Goal: Task Accomplishment & Management: Manage account settings

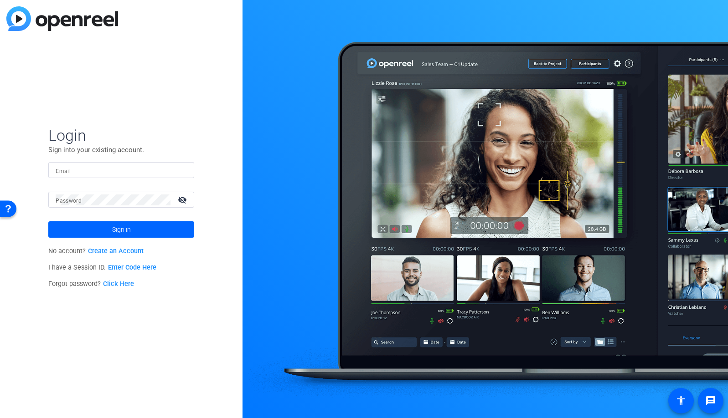
click at [154, 178] on mat-form-field "Email" at bounding box center [121, 177] width 146 height 30
click at [155, 173] on input "Email" at bounding box center [121, 170] width 131 height 11
click at [179, 169] on img at bounding box center [179, 170] width 6 height 11
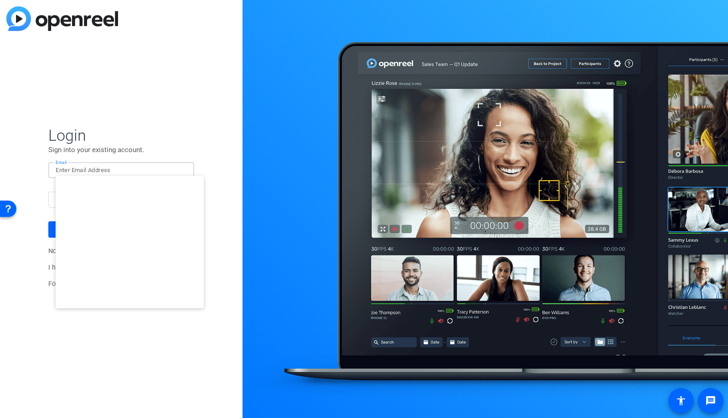
type input "studiosupport+1@openreel.com"
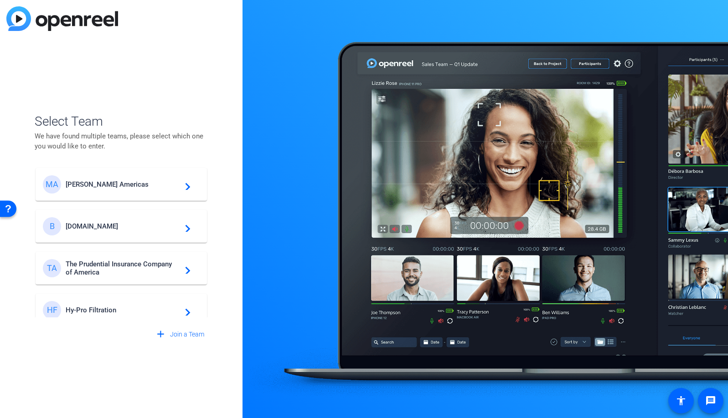
click at [118, 228] on span "Breastcancer.org" at bounding box center [123, 226] width 114 height 8
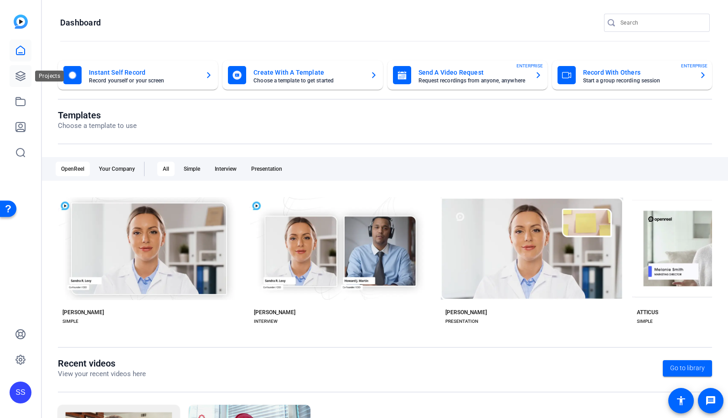
click at [19, 72] on icon at bounding box center [20, 76] width 9 height 9
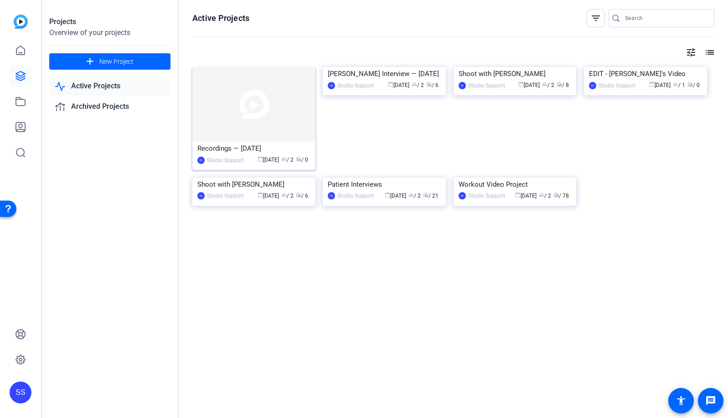
click at [269, 113] on img at bounding box center [253, 104] width 123 height 75
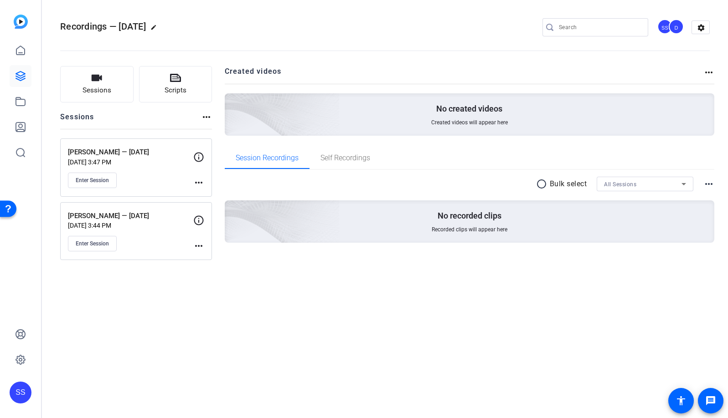
click at [200, 246] on mat-icon "more_horiz" at bounding box center [198, 246] width 11 height 11
click at [214, 256] on span "Edit Session" at bounding box center [220, 259] width 41 height 11
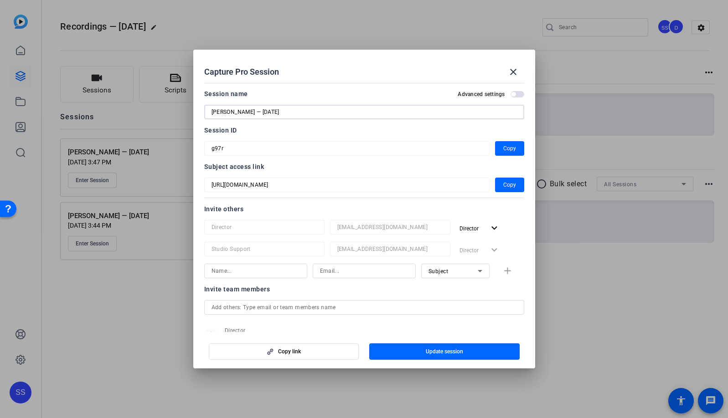
drag, startPoint x: 345, startPoint y: 113, endPoint x: 193, endPoint y: 113, distance: 152.6
click at [193, 113] on mat-dialog-content "Session name Advanced settings Novlene Williams-Mills — 9/25/2025 Session ID g9…" at bounding box center [364, 205] width 342 height 253
click at [513, 74] on mat-icon "close" at bounding box center [513, 72] width 11 height 11
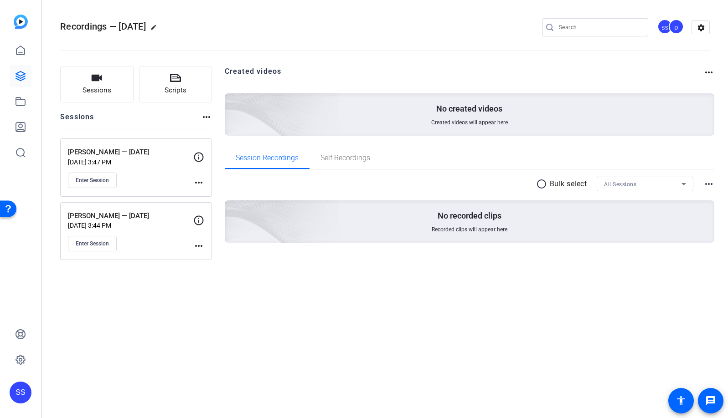
click at [200, 246] on mat-icon "more_horiz" at bounding box center [198, 246] width 11 height 11
click at [223, 262] on span "Edit Session" at bounding box center [220, 259] width 41 height 11
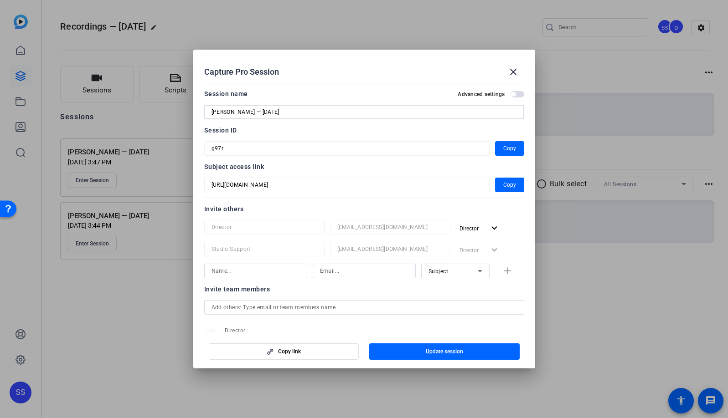
drag, startPoint x: 324, startPoint y: 112, endPoint x: 99, endPoint y: 106, distance: 225.2
click at [99, 106] on div "Capture Pro Session close Session name Advanced settings Novlene Williams-Mills…" at bounding box center [364, 209] width 728 height 418
click at [511, 72] on mat-icon "close" at bounding box center [513, 72] width 11 height 11
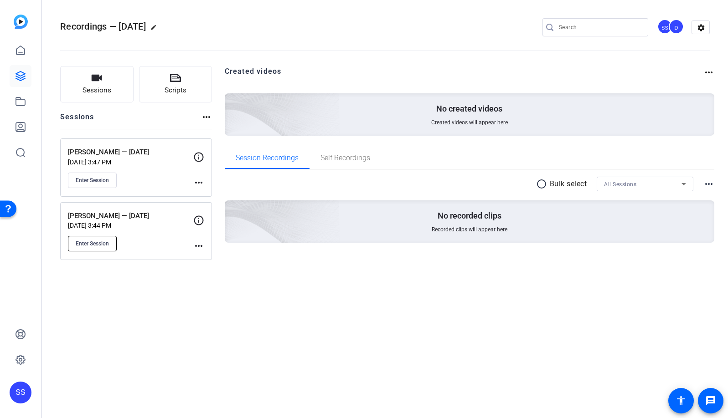
click at [100, 244] on span "Enter Session" at bounding box center [92, 243] width 33 height 7
click at [198, 244] on mat-icon "more_horiz" at bounding box center [198, 246] width 11 height 11
click at [204, 256] on span "Edit Session" at bounding box center [220, 259] width 41 height 11
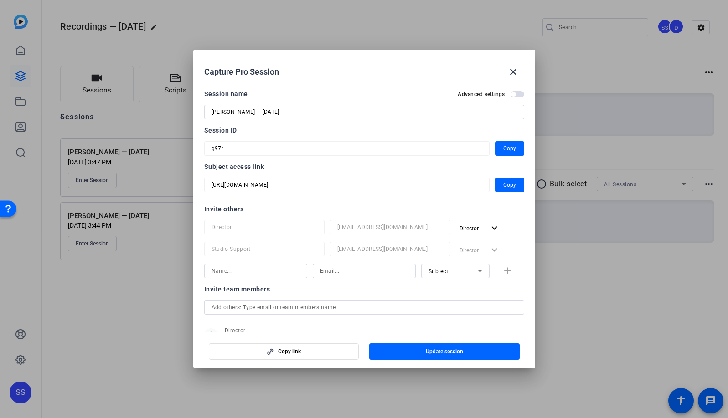
click at [314, 111] on input "Novlene Williams-Mills — 9/25/2025" at bounding box center [363, 112] width 305 height 11
click at [520, 73] on span at bounding box center [513, 72] width 22 height 22
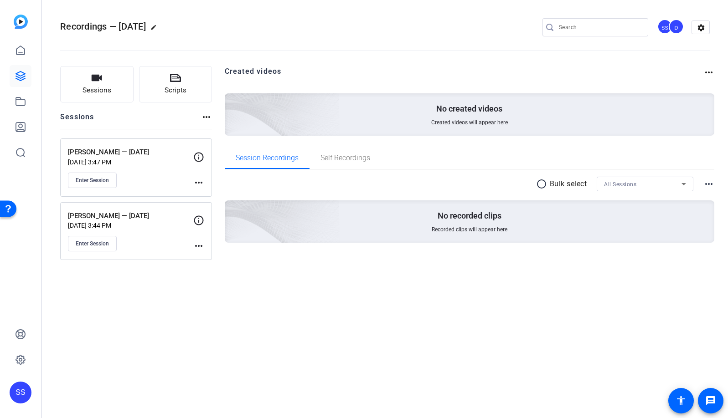
click at [198, 185] on mat-icon "more_horiz" at bounding box center [198, 182] width 11 height 11
click at [211, 195] on span "Edit Session" at bounding box center [220, 195] width 41 height 11
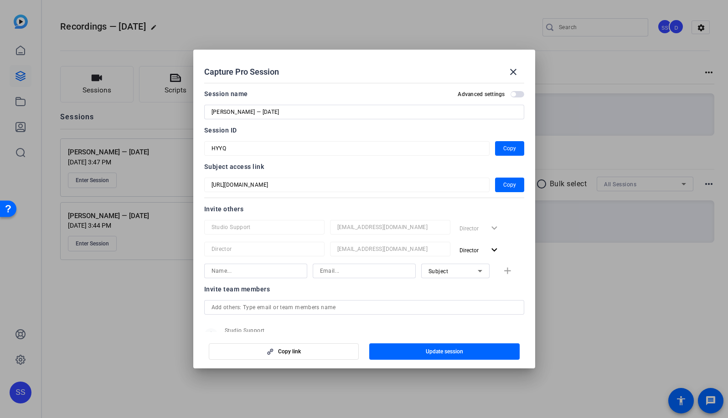
click at [319, 113] on input "Martina Navratilova — 9/25/2025" at bounding box center [363, 112] width 305 height 11
click at [510, 76] on mat-icon "close" at bounding box center [513, 72] width 11 height 11
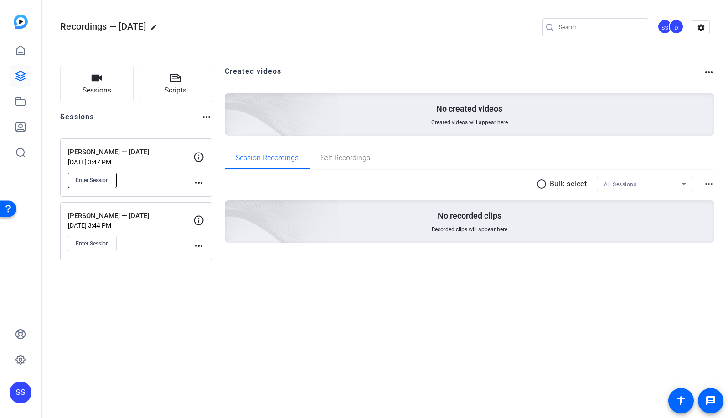
click at [96, 184] on button "Enter Session" at bounding box center [92, 180] width 49 height 15
click at [202, 185] on mat-icon "more_horiz" at bounding box center [198, 182] width 11 height 11
click at [227, 195] on span "Edit Session" at bounding box center [220, 195] width 41 height 11
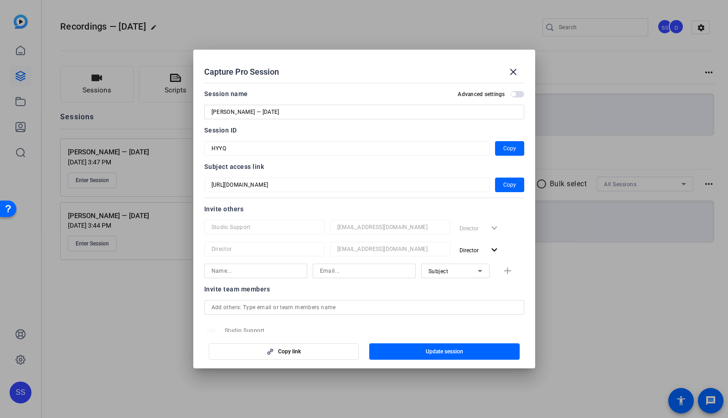
click at [355, 112] on input "Martina Navratilova — 9/25/2025" at bounding box center [363, 112] width 305 height 11
click at [514, 75] on mat-icon "close" at bounding box center [513, 72] width 11 height 11
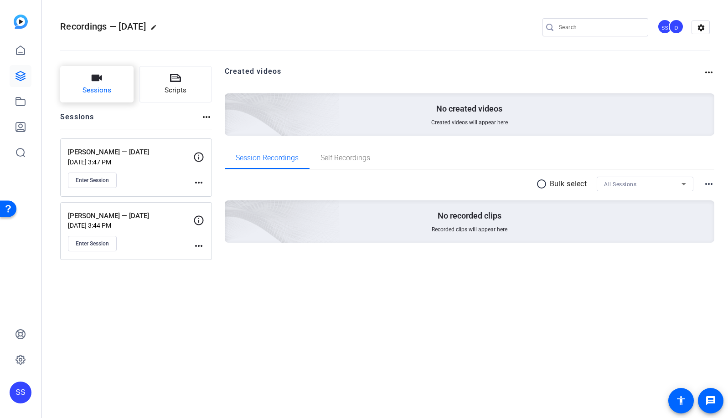
click at [92, 85] on span "Sessions" at bounding box center [96, 90] width 29 height 10
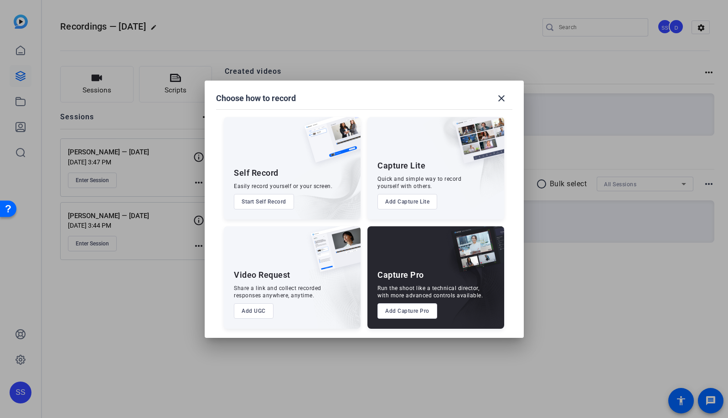
click at [430, 316] on button "Add Capture Pro" at bounding box center [407, 310] width 60 height 15
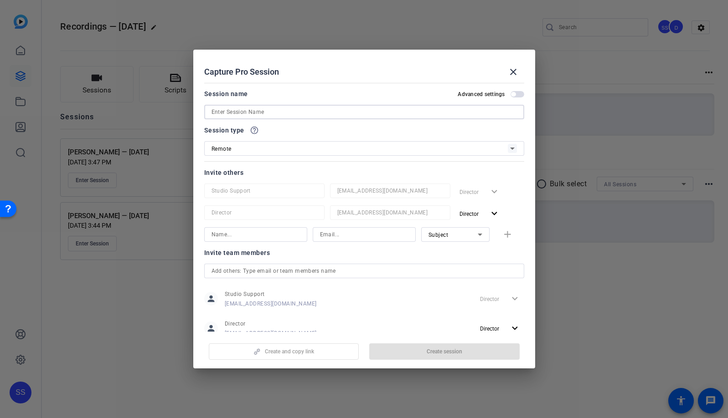
click at [329, 114] on input at bounding box center [363, 112] width 305 height 11
paste input "Kahleah Copper — 9/25/2025"
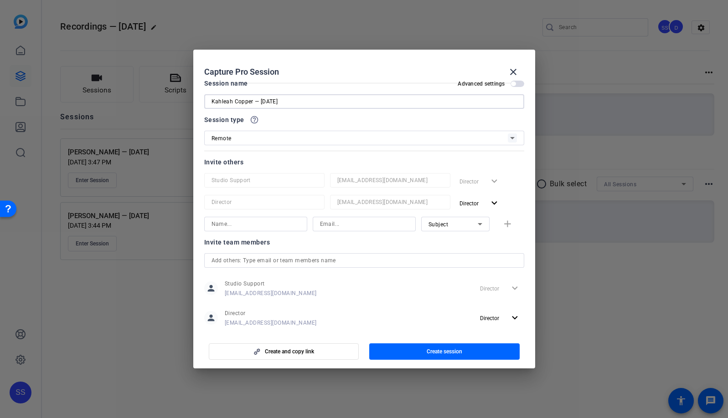
scroll to position [27, 0]
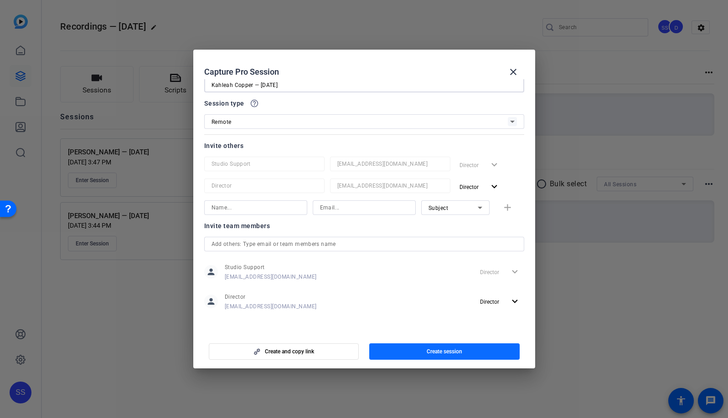
type input "Kahleah Copper — 9/25/2025"
click at [471, 353] on span "button" at bounding box center [444, 352] width 150 height 22
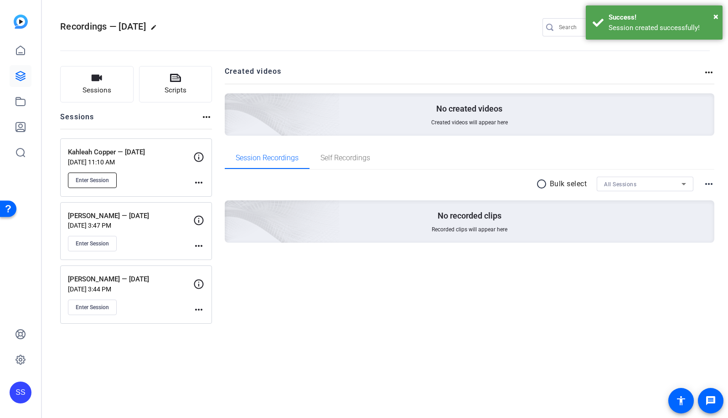
click at [107, 181] on span "Enter Session" at bounding box center [92, 180] width 33 height 7
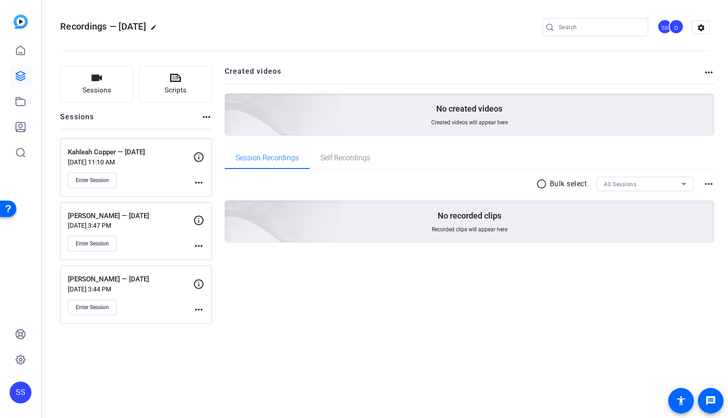
click at [305, 31] on div "Recordings — 9/25/2025 edit SS D settings" at bounding box center [384, 28] width 649 height 14
click at [15, 389] on div "SS" at bounding box center [21, 393] width 22 height 22
click at [112, 383] on mat-icon "logout" at bounding box center [108, 385] width 11 height 11
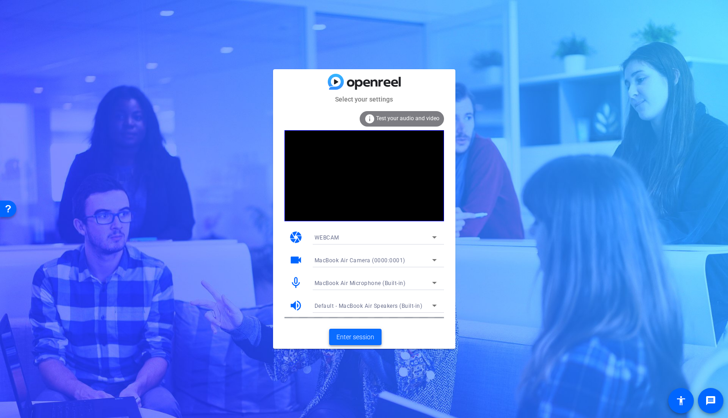
click at [363, 336] on span "Enter session" at bounding box center [355, 338] width 38 height 10
click at [367, 331] on span at bounding box center [355, 337] width 52 height 22
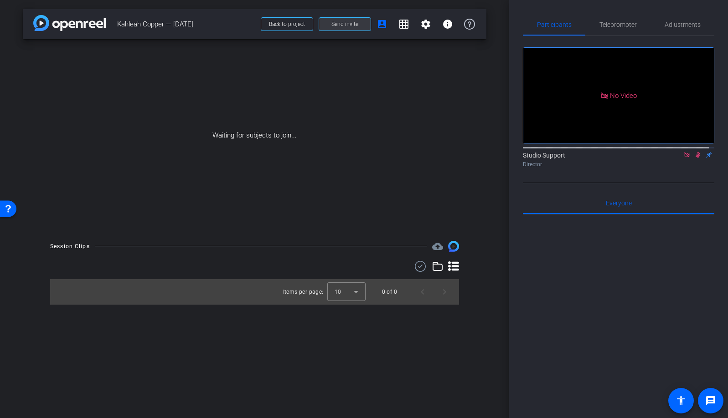
click at [347, 26] on span "Send invite" at bounding box center [344, 24] width 27 height 7
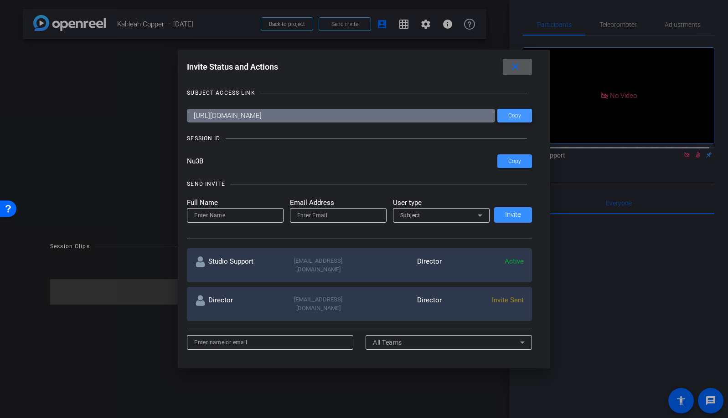
click at [508, 113] on span "Copy" at bounding box center [514, 116] width 13 height 7
click at [195, 162] on input "Nu3B" at bounding box center [342, 161] width 310 height 14
click at [517, 69] on mat-icon "close" at bounding box center [514, 67] width 11 height 11
